Goal: Check status: Check status

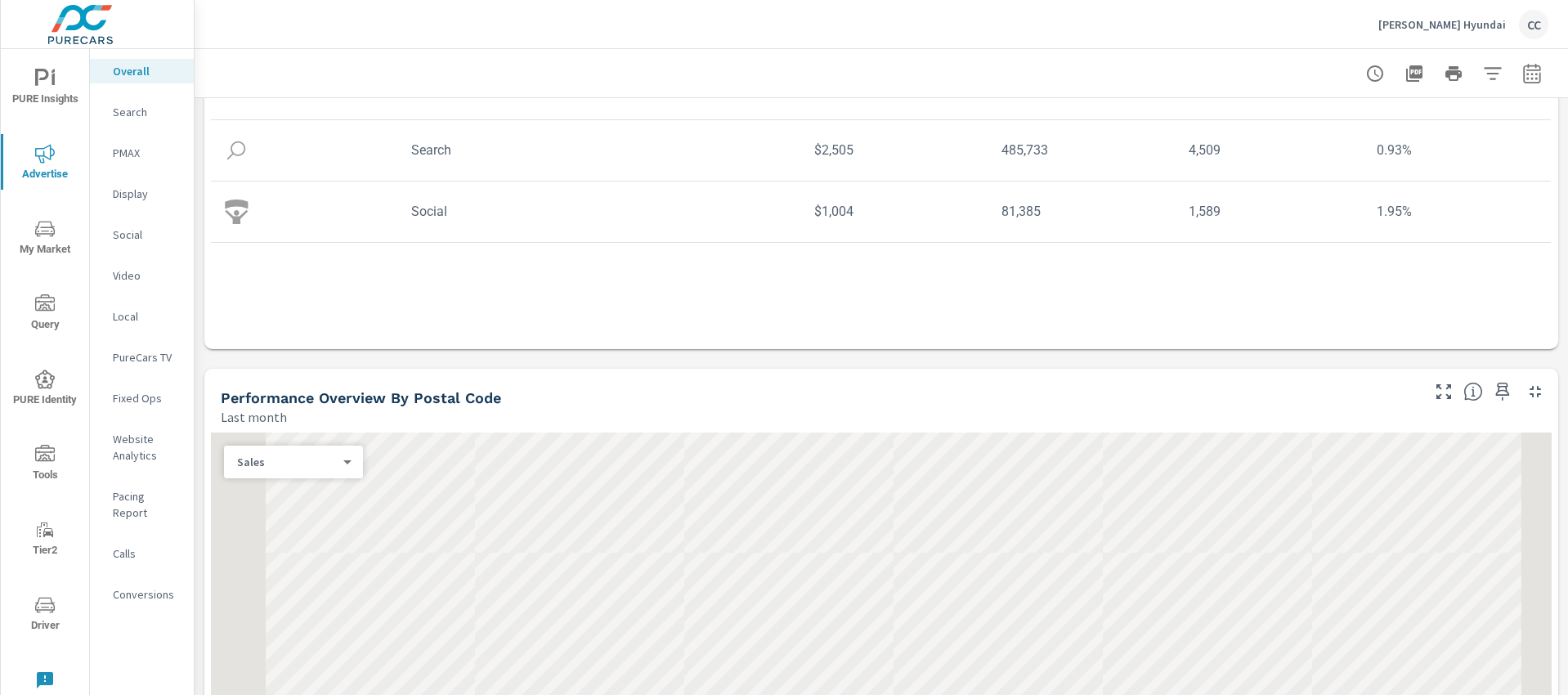
scroll to position [306, 0]
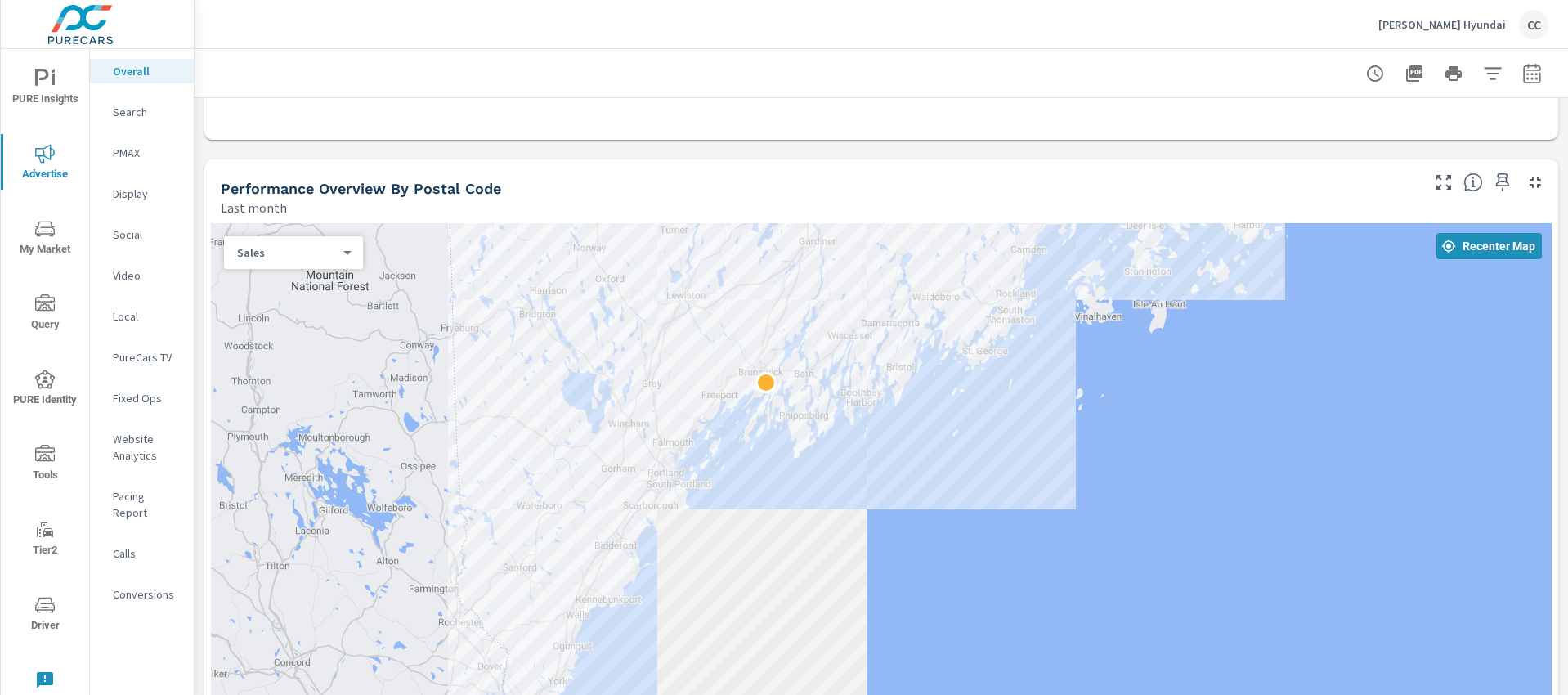
scroll to position [645, 0]
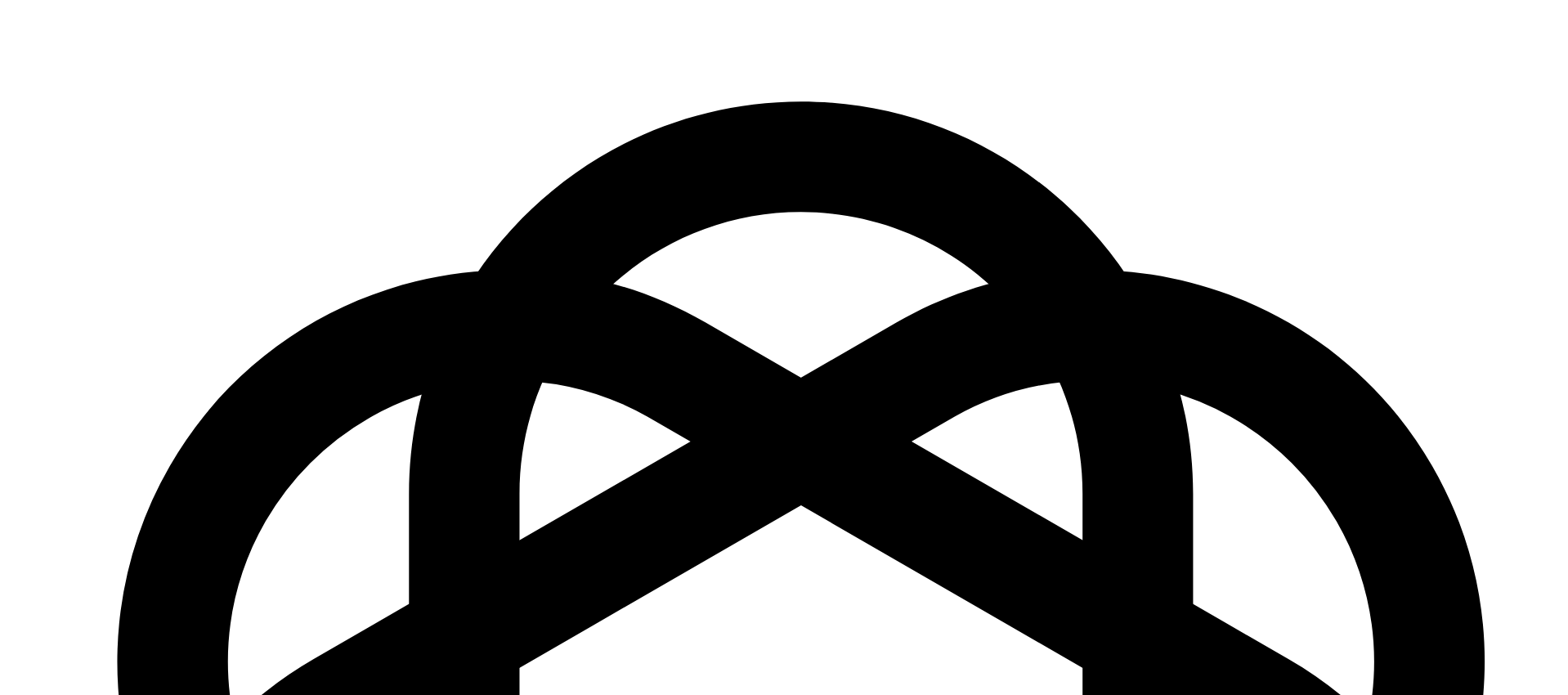
scroll to position [2355, 0]
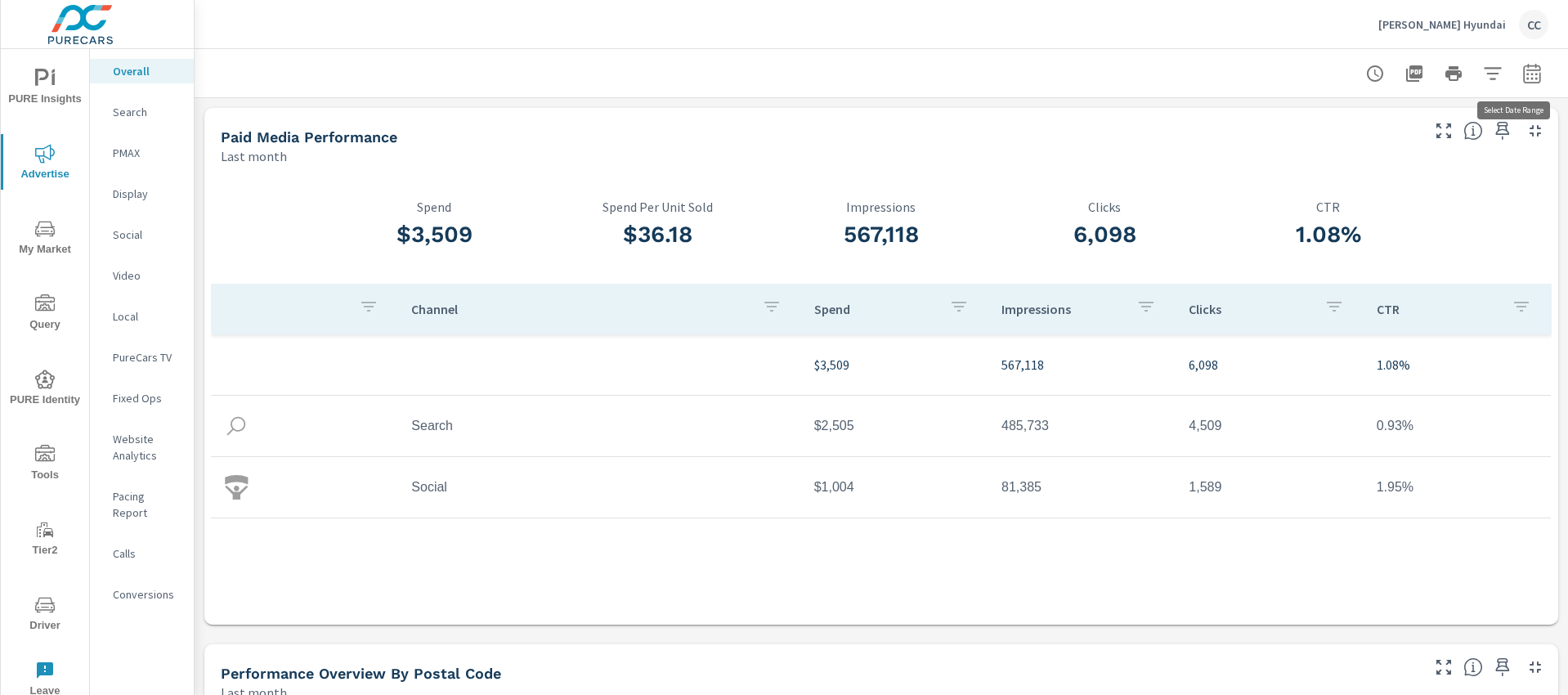
click at [1523, 72] on icon "button" at bounding box center [1532, 73] width 19 height 19
select select "Last month"
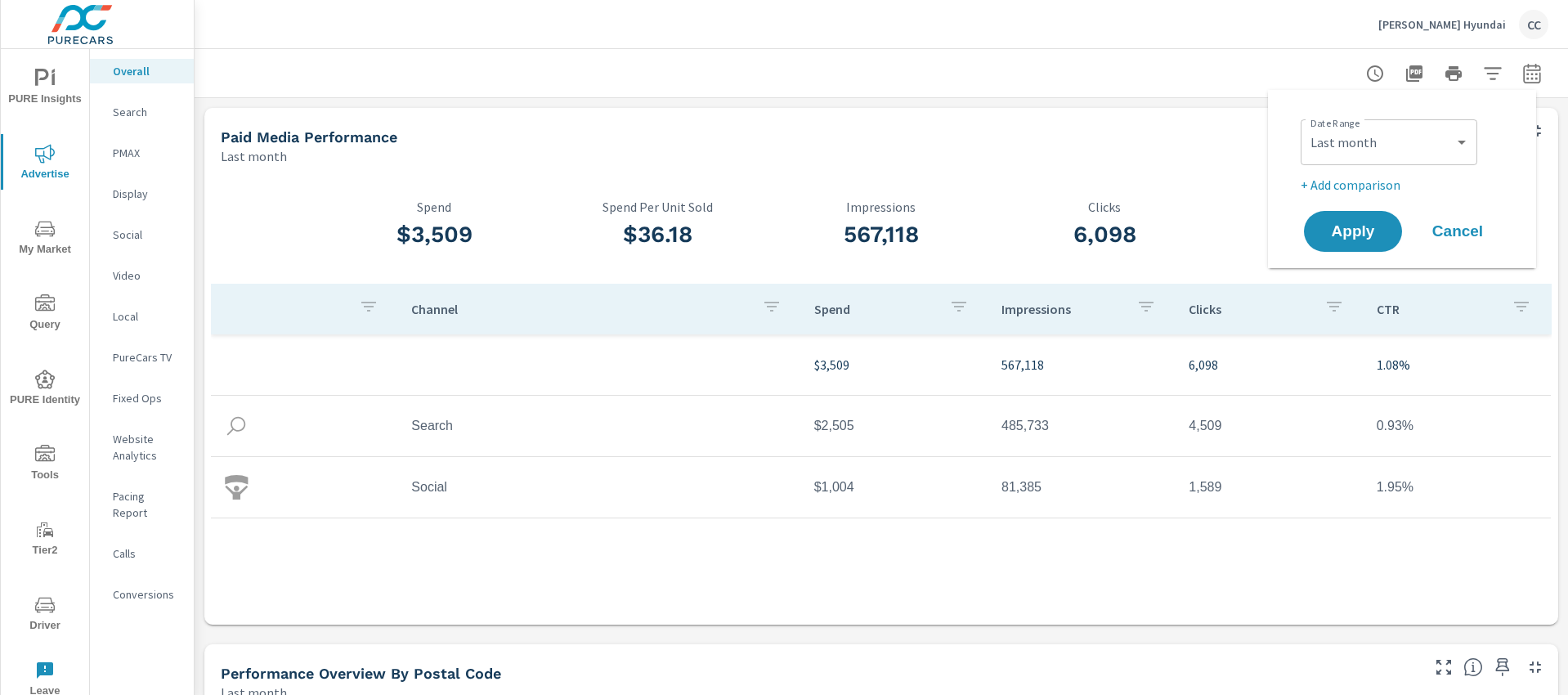
click at [1141, 90] on div at bounding box center [881, 73] width 1334 height 48
click at [35, 76] on icon "nav menu" at bounding box center [45, 78] width 19 height 19
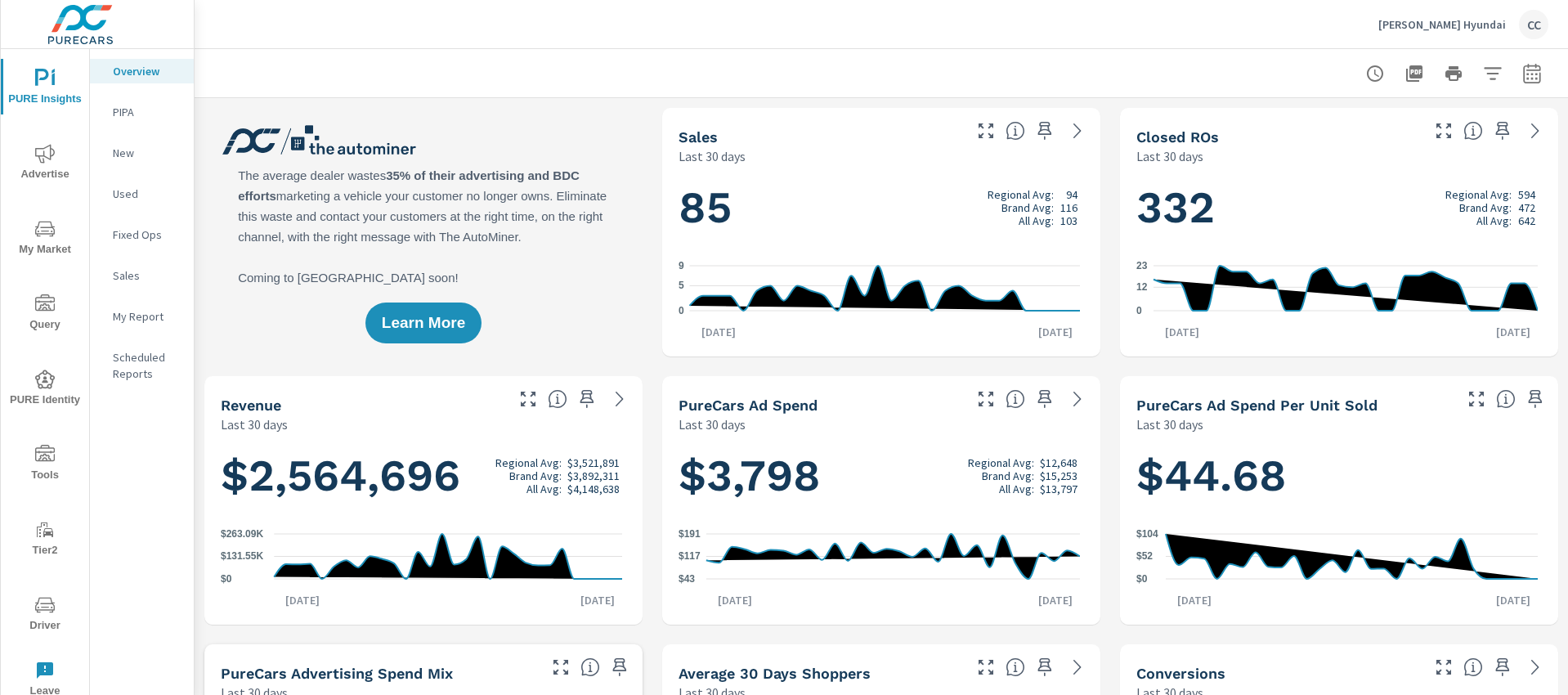
click at [472, 48] on header "Bill Dodge Hyundai CC" at bounding box center [881, 24] width 1373 height 49
click at [1523, 71] on icon "button" at bounding box center [1532, 73] width 19 height 19
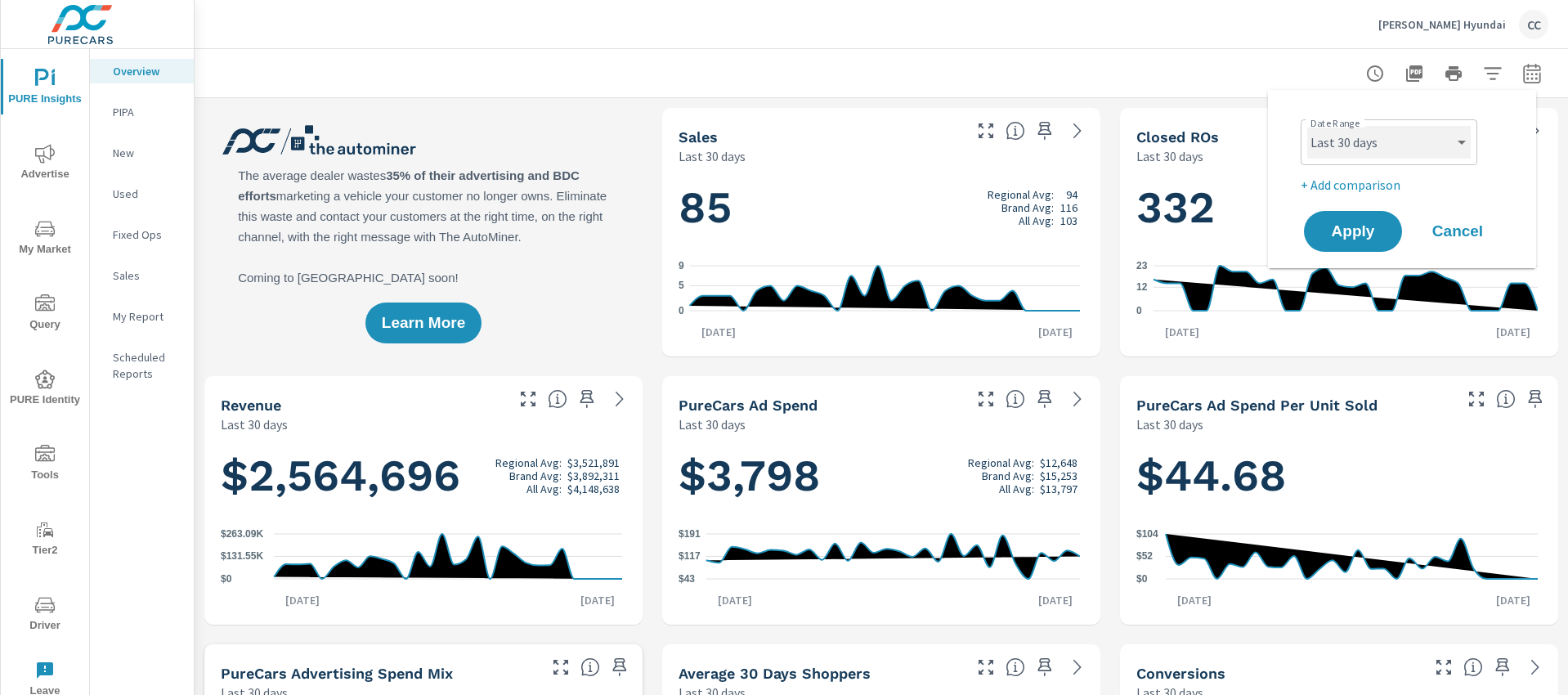
click at [1413, 145] on select "Custom Yesterday Last week Last 7 days Last 14 days Last 30 days Last 45 days L…" at bounding box center [1389, 142] width 163 height 32
click at [1307, 126] on select "Custom Yesterday Last week Last 7 days Last 14 days Last 30 days Last 45 days L…" at bounding box center [1389, 142] width 163 height 32
select select "Last month"
click at [1356, 235] on span "Apply" at bounding box center [1353, 231] width 67 height 16
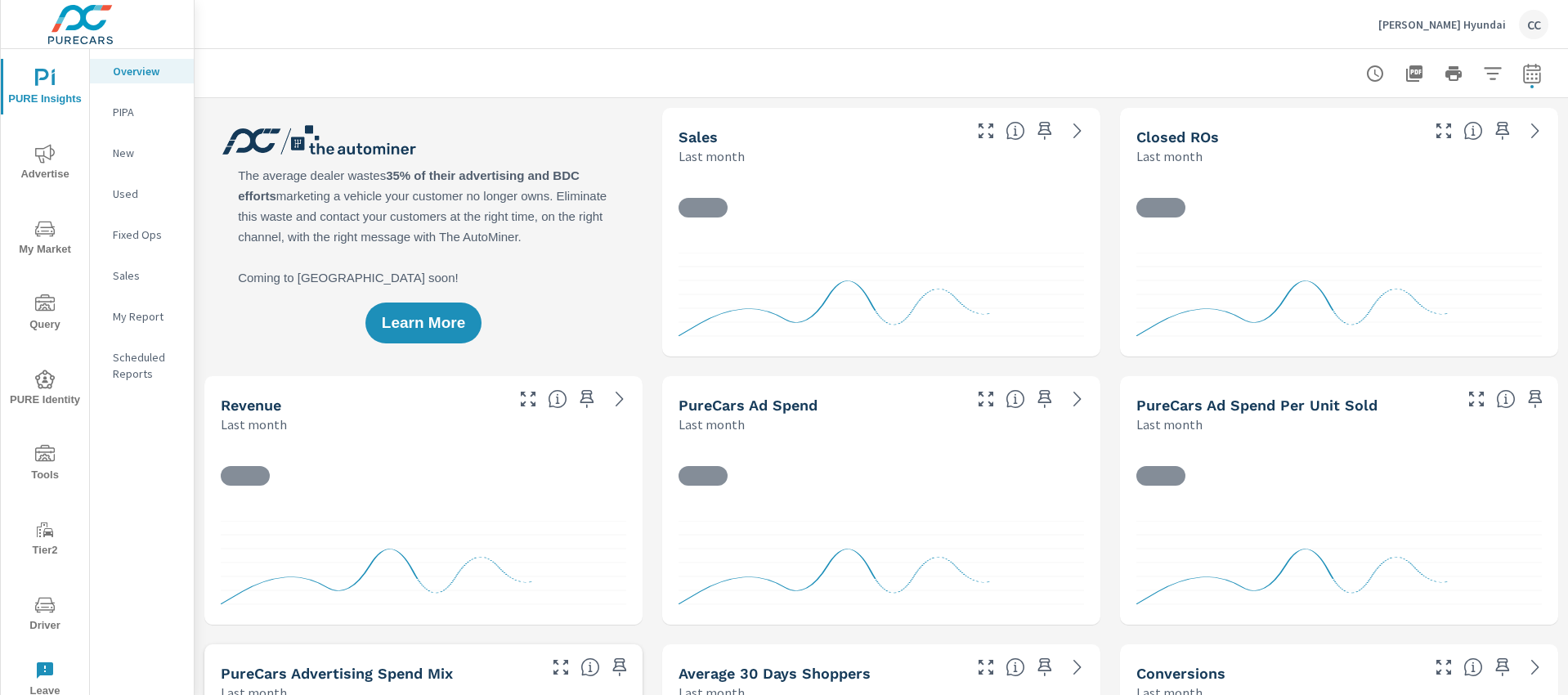
scroll to position [552, 0]
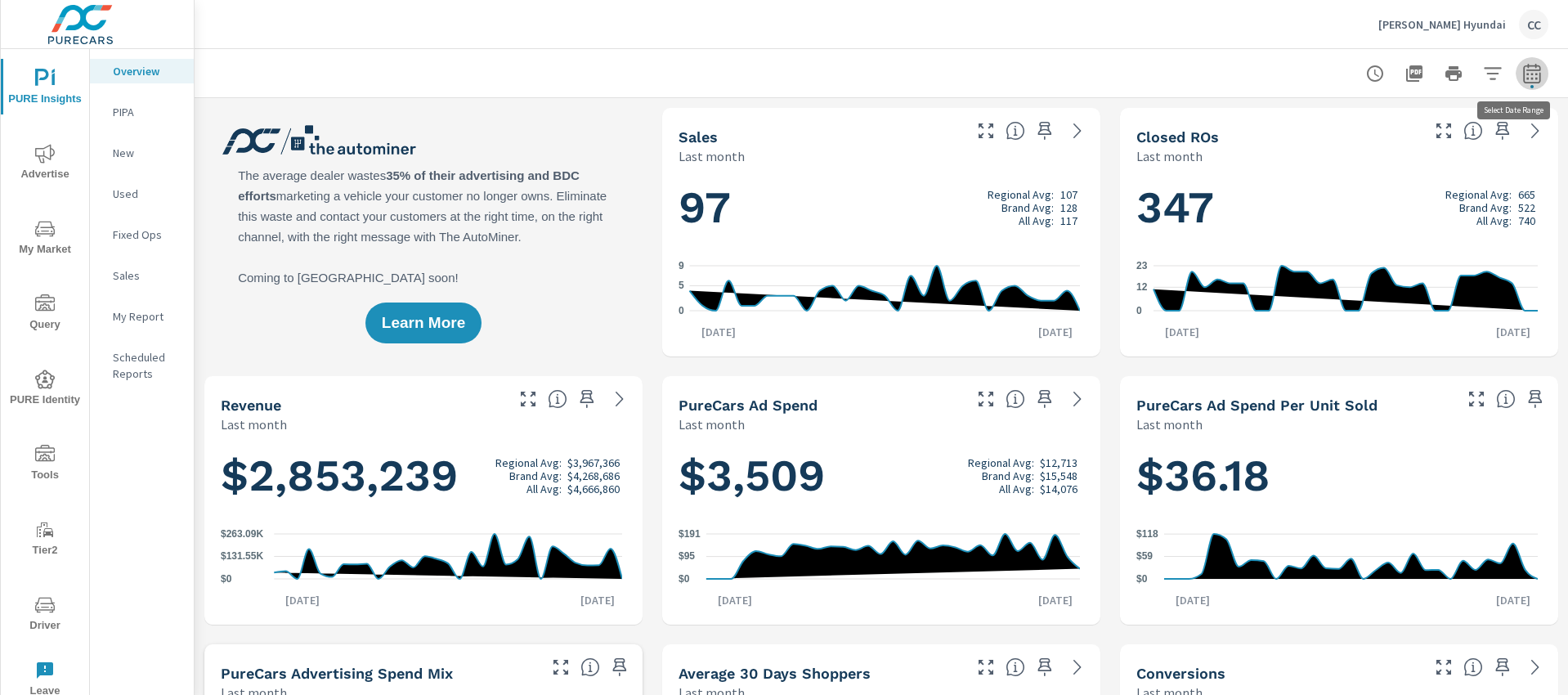
click at [1526, 79] on icon "button" at bounding box center [1532, 73] width 19 height 19
select select "Last month"
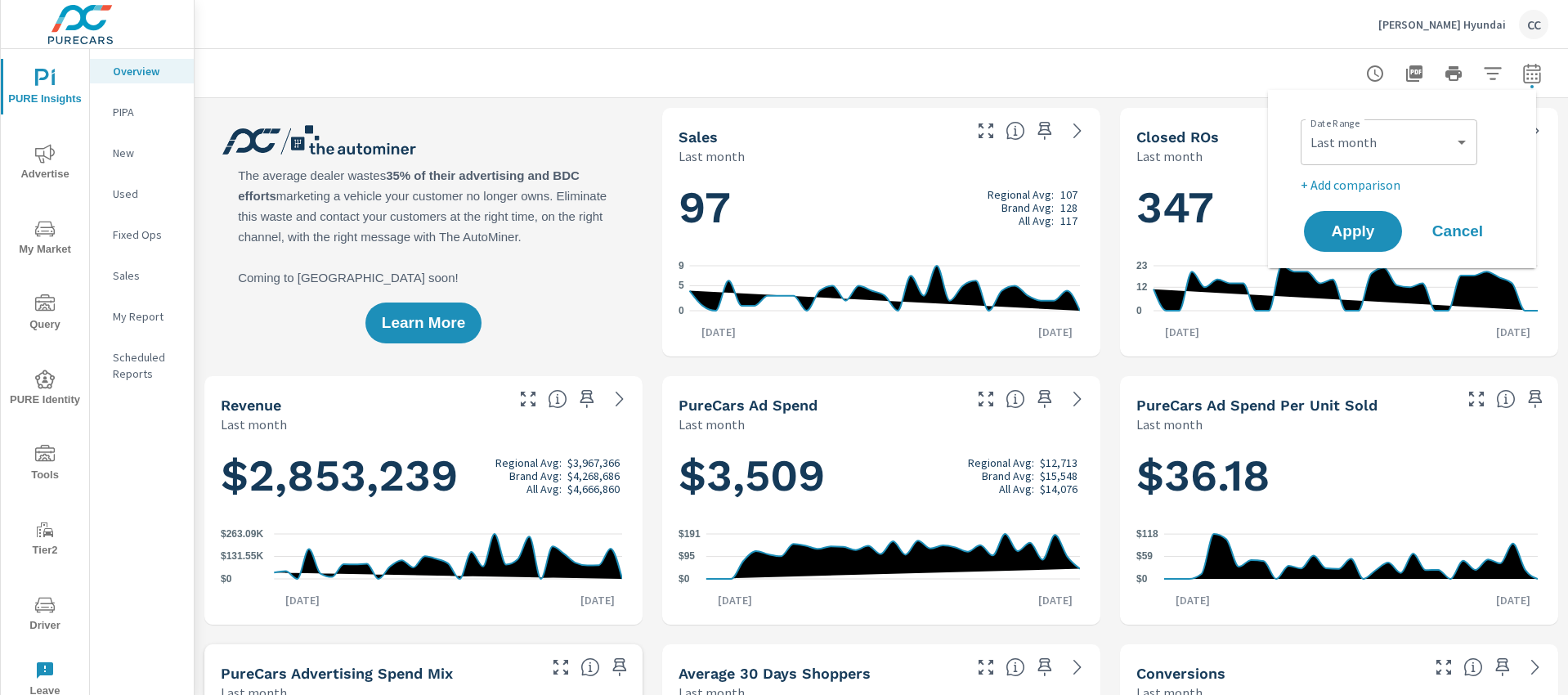
click at [1134, 78] on div at bounding box center [881, 73] width 1334 height 48
